Goal: Find specific page/section: Find specific page/section

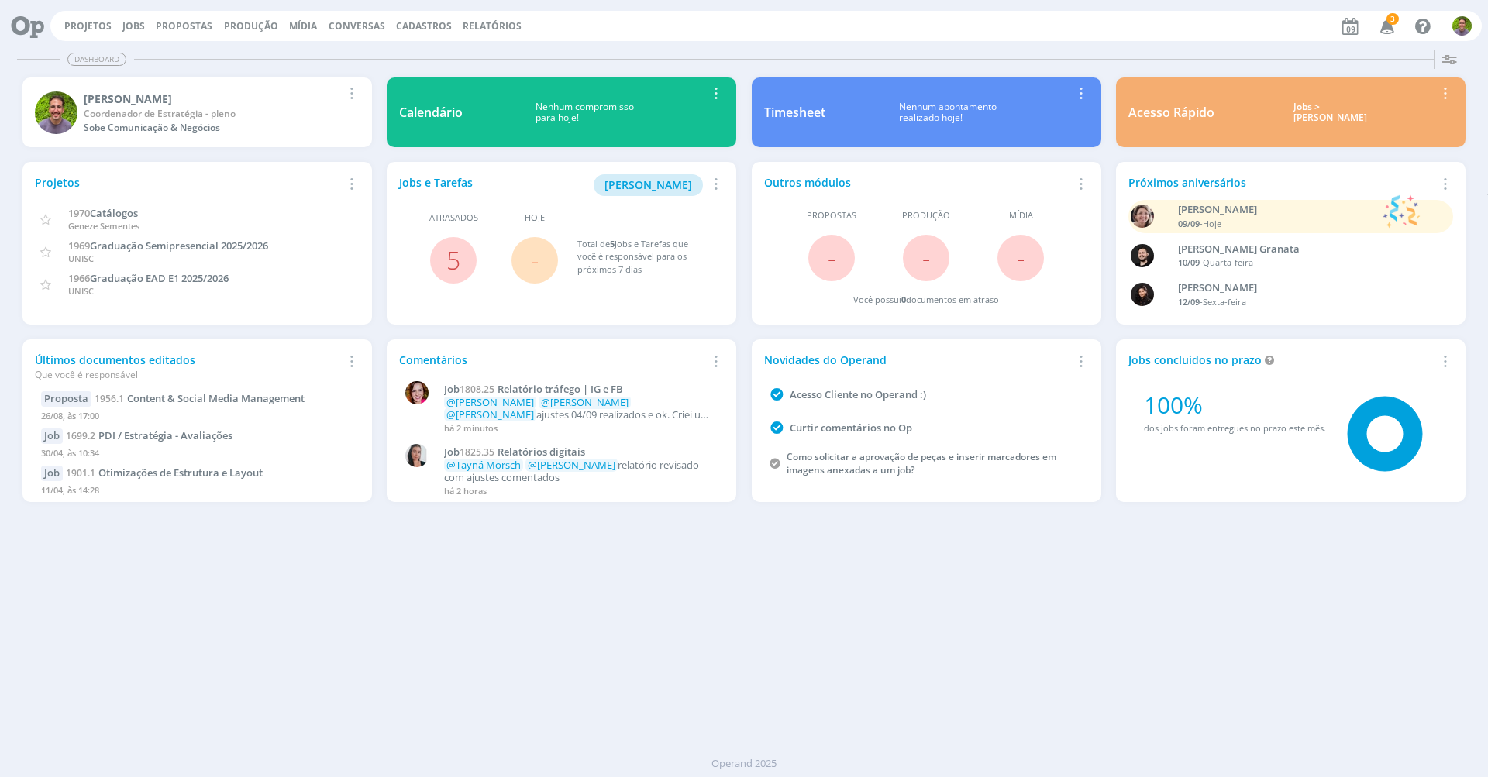
click at [510, 637] on div "Dashboard Salvar Selecione abaixo os cards desejados: Meus Meu Perfil [GEOGRAPH…" at bounding box center [744, 410] width 1488 height 734
click at [129, 22] on link "Jobs" at bounding box center [133, 25] width 22 height 13
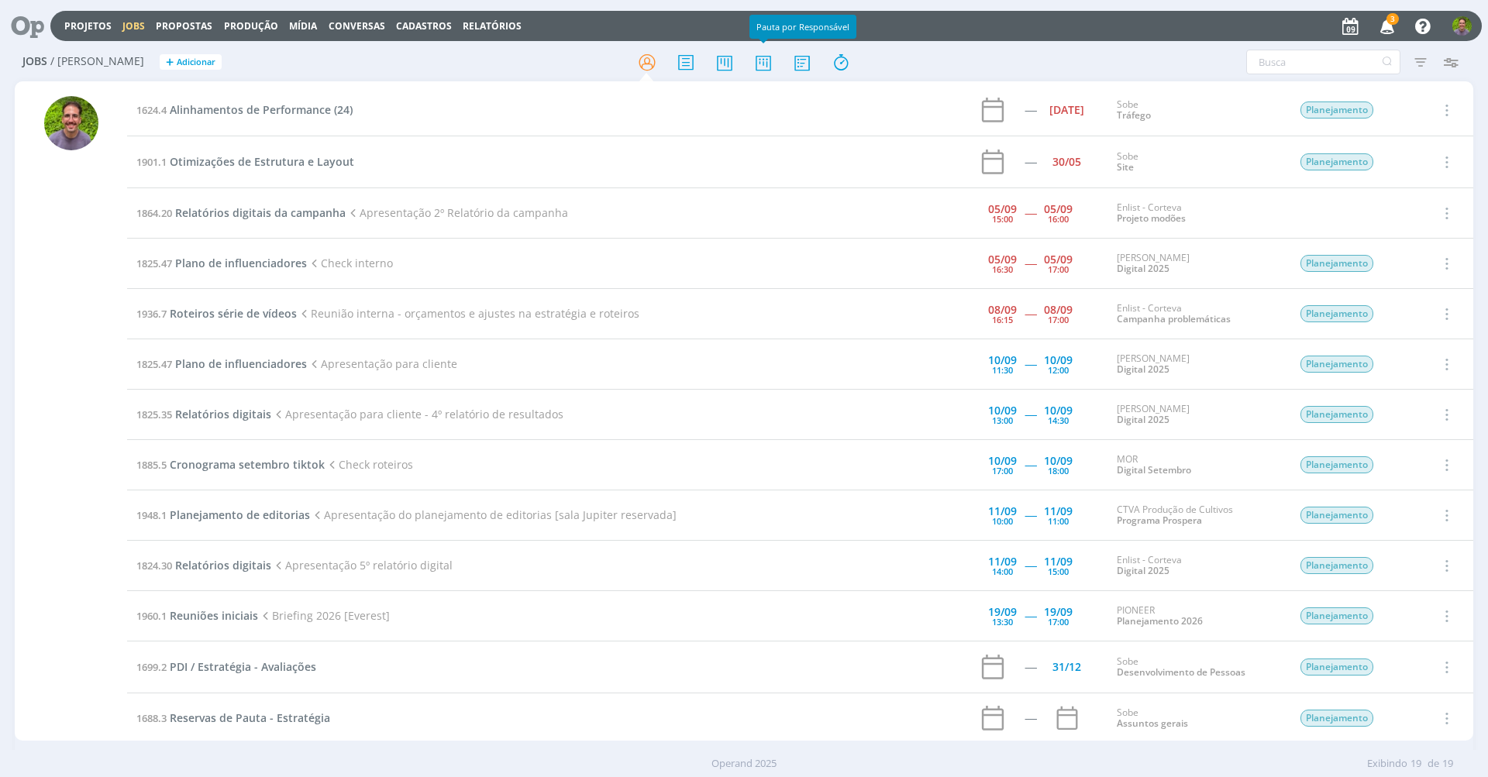
click at [750, 184] on td "1901.1 Otimizações de Estrutura e Layout" at bounding box center [493, 162] width 733 height 52
click at [764, 74] on icon at bounding box center [764, 62] width 28 height 30
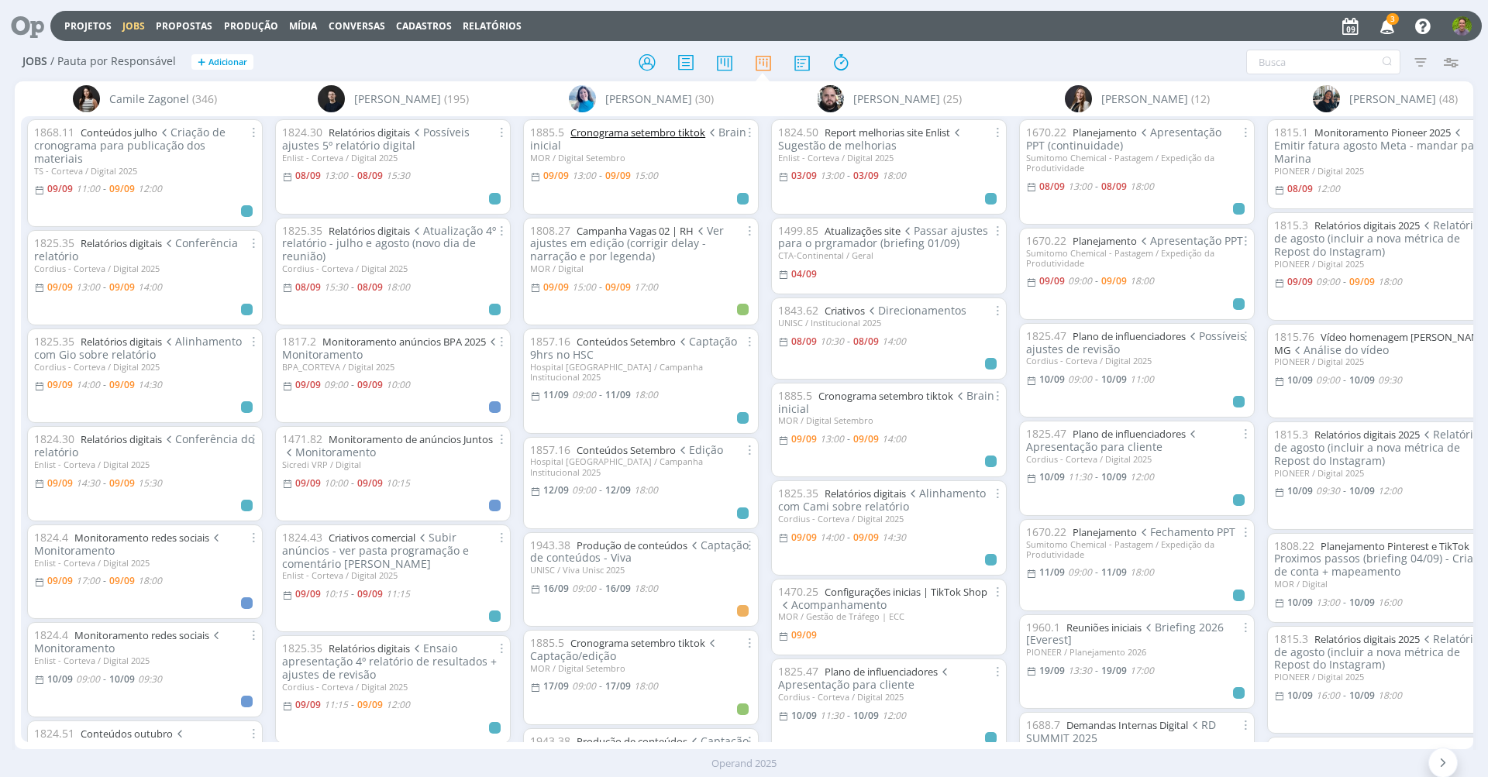
click at [684, 132] on link "Cronograma setembro tiktok" at bounding box center [638, 133] width 135 height 14
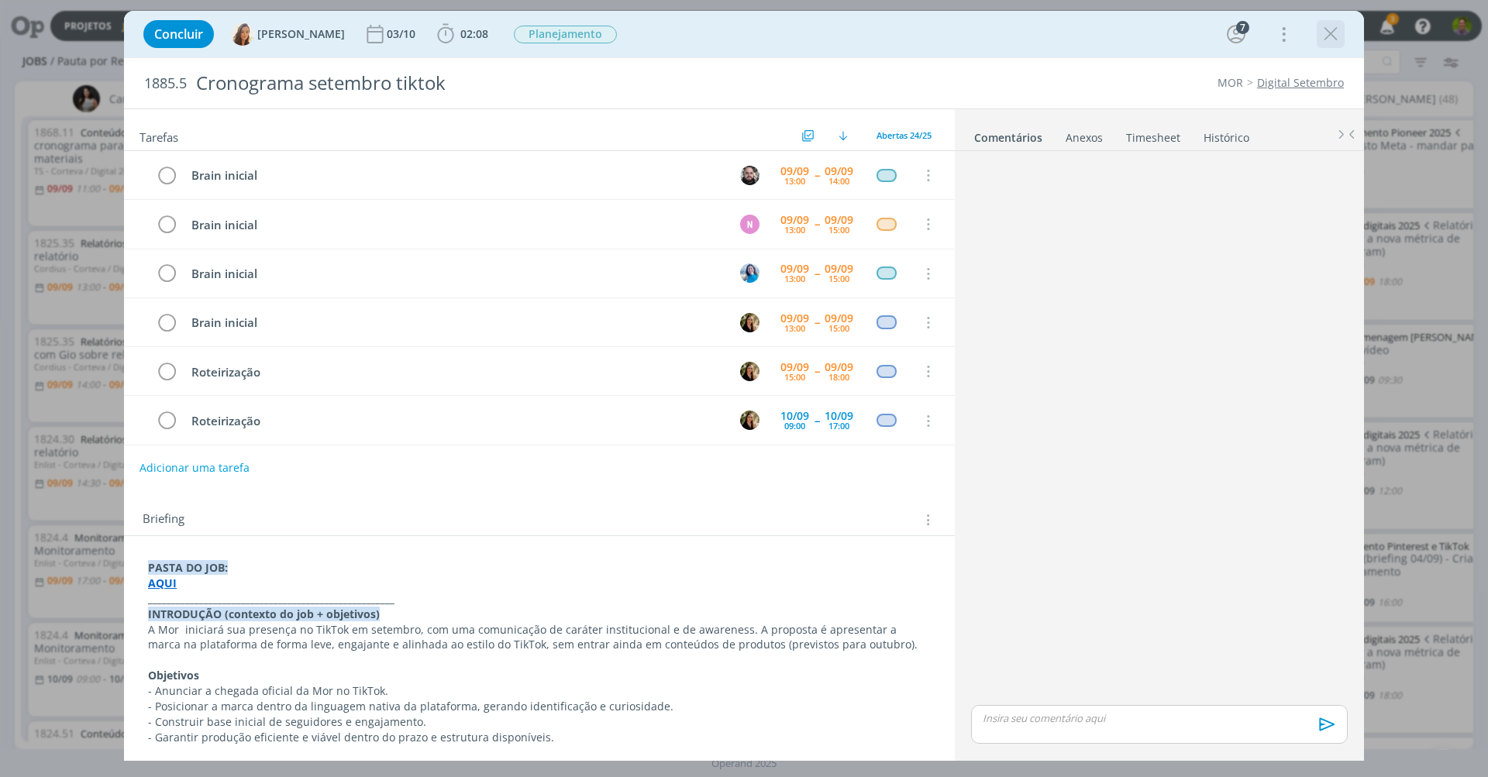
click at [1328, 27] on icon "dialog" at bounding box center [1330, 33] width 23 height 23
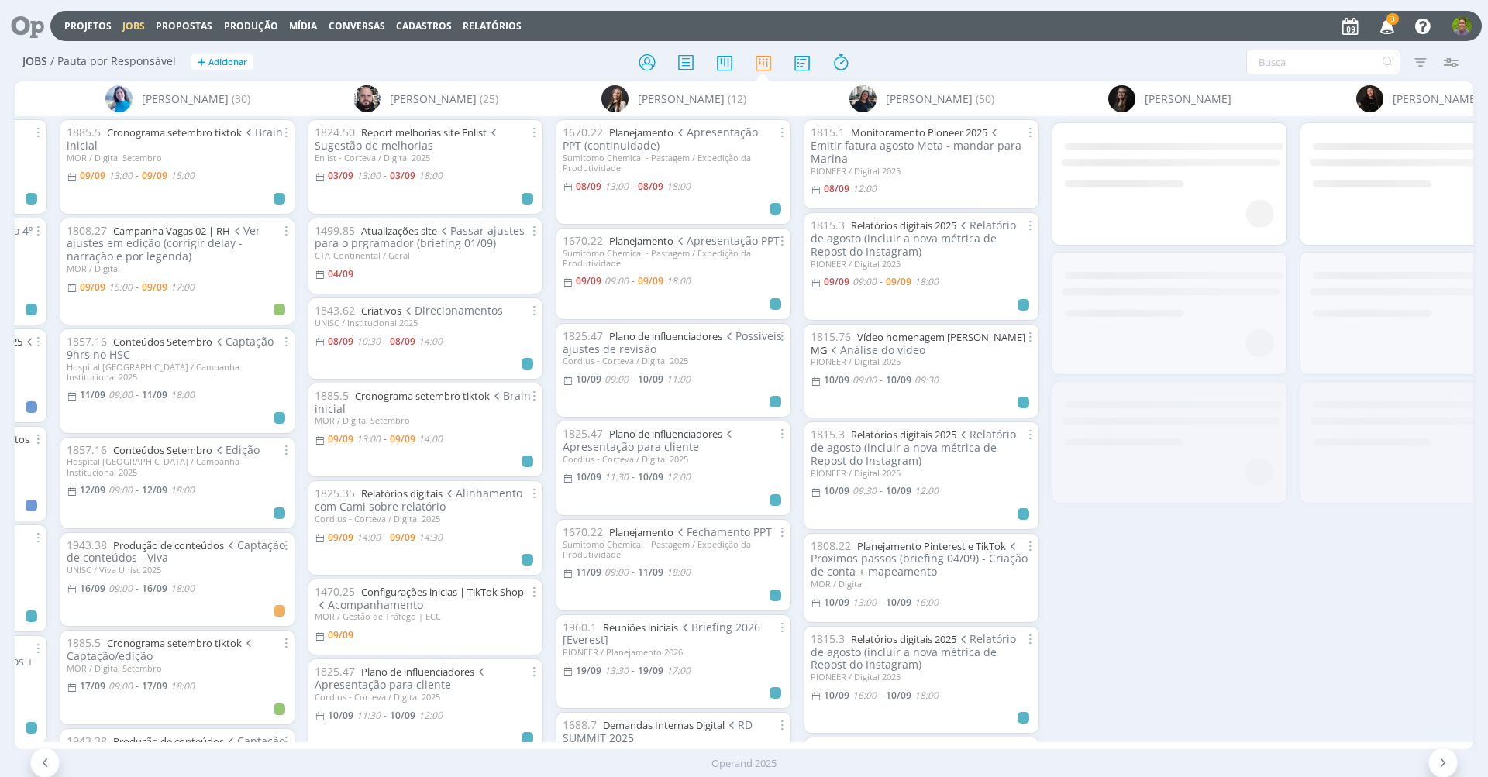
scroll to position [0, 651]
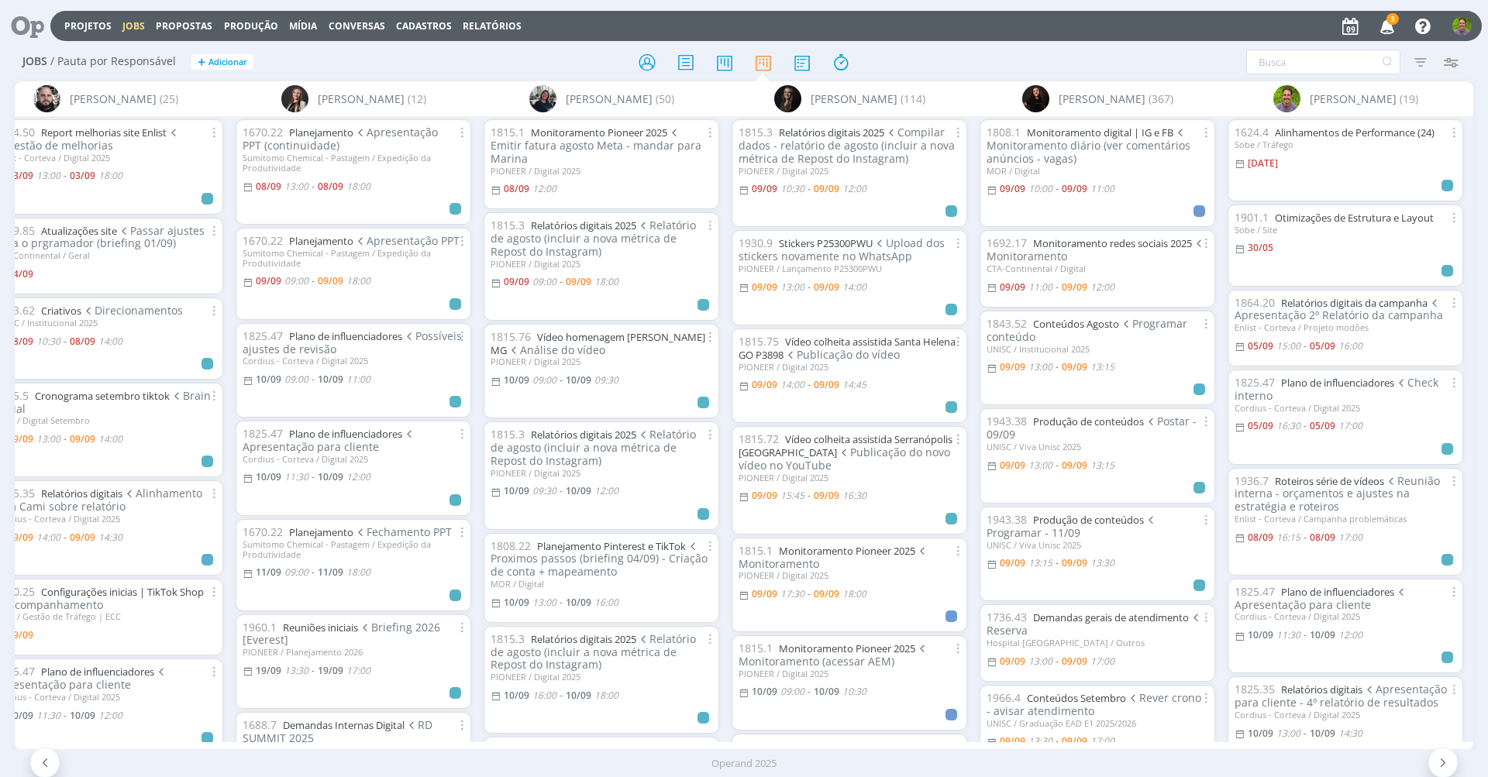
scroll to position [0, 794]
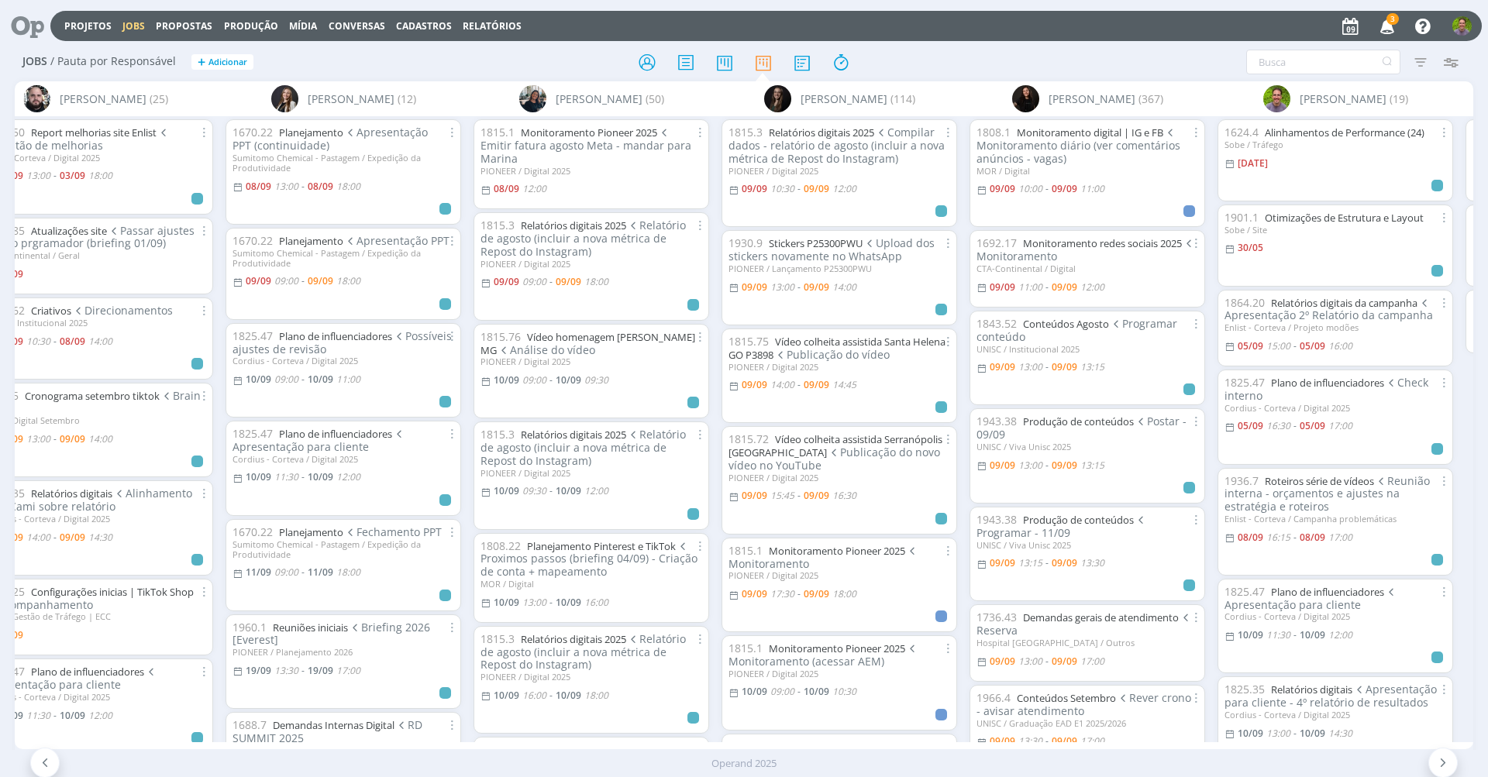
click at [35, 36] on icon at bounding box center [22, 26] width 32 height 30
